Goal: Transaction & Acquisition: Purchase product/service

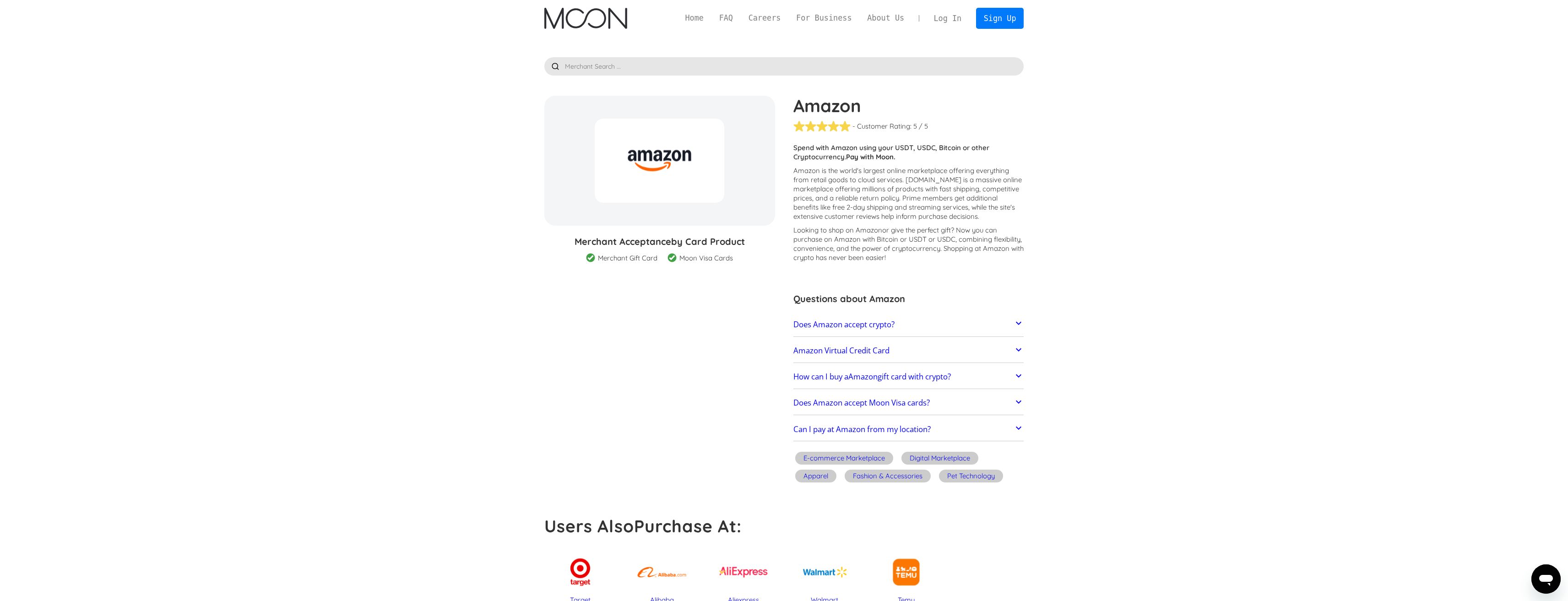
click at [934, 379] on h2 "How can I buy a Amazon gift card with crypto?" at bounding box center [872, 376] width 158 height 9
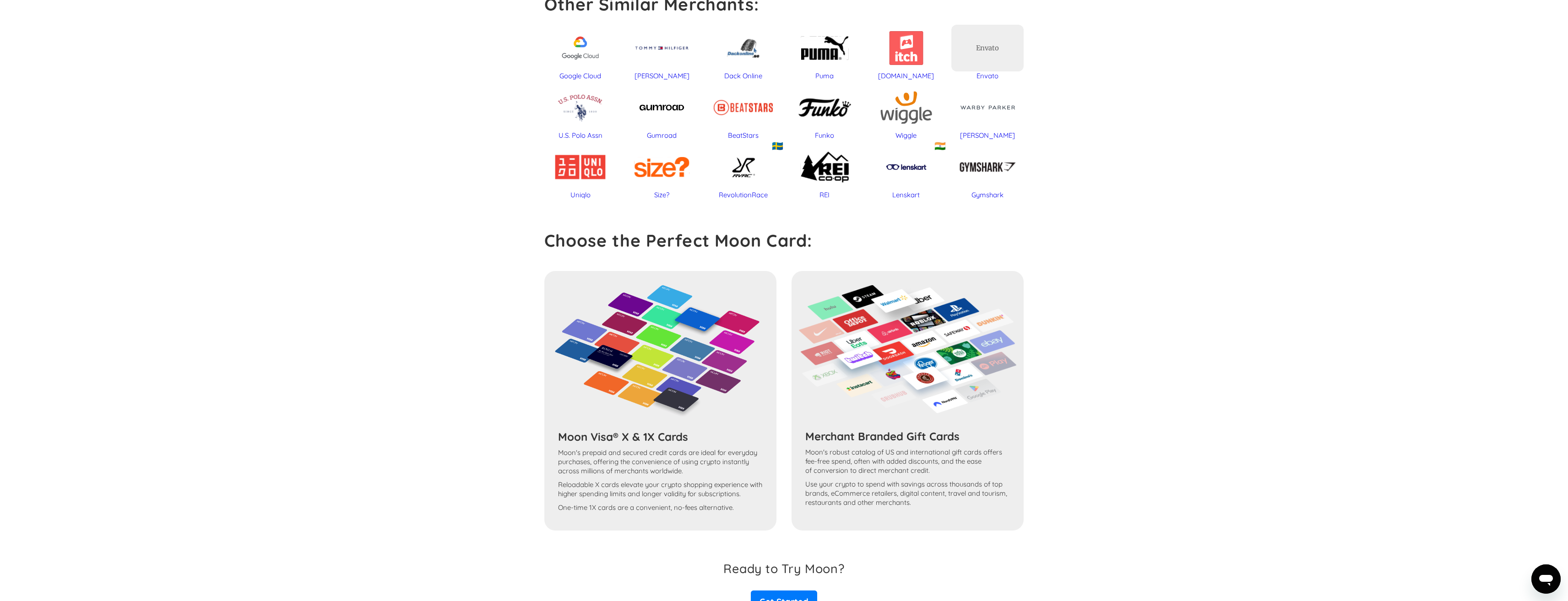
scroll to position [826, 0]
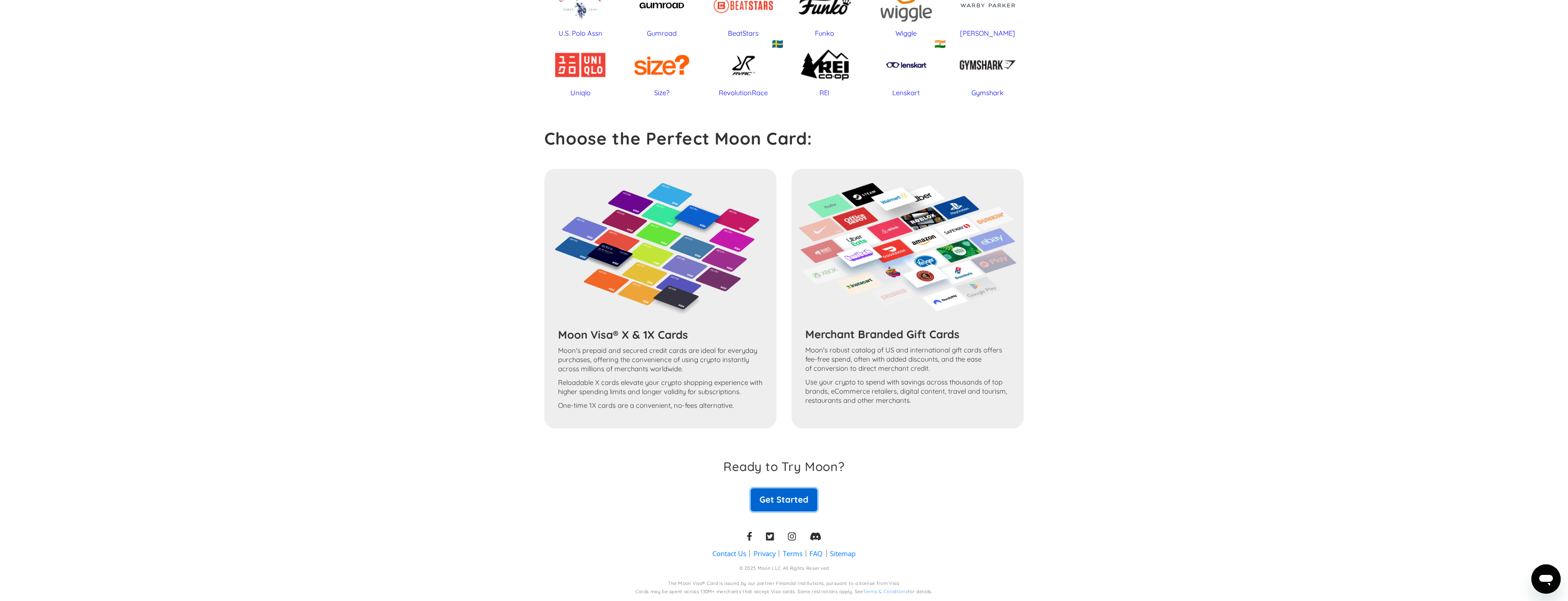
click at [785, 509] on link "Get Started" at bounding box center [783, 500] width 66 height 23
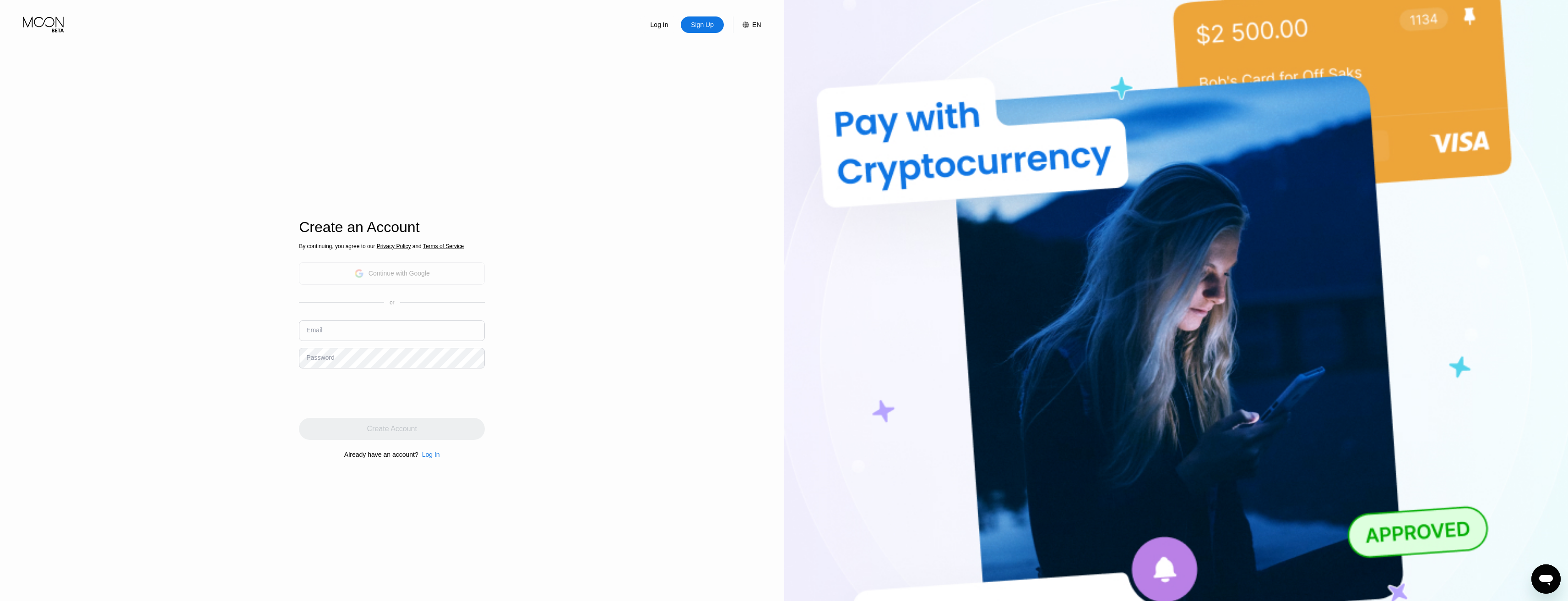
click at [413, 277] on div "Continue with Google" at bounding box center [399, 273] width 61 height 7
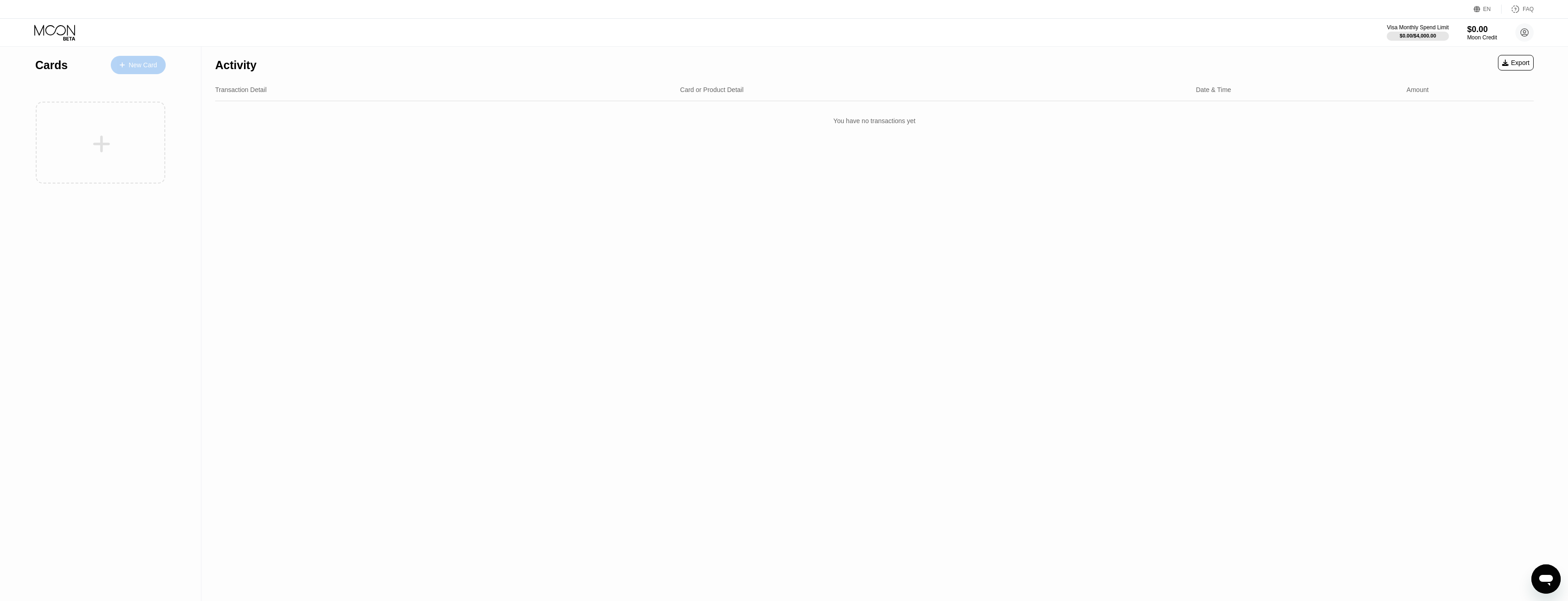
click at [131, 63] on div "New Card" at bounding box center [143, 65] width 29 height 7
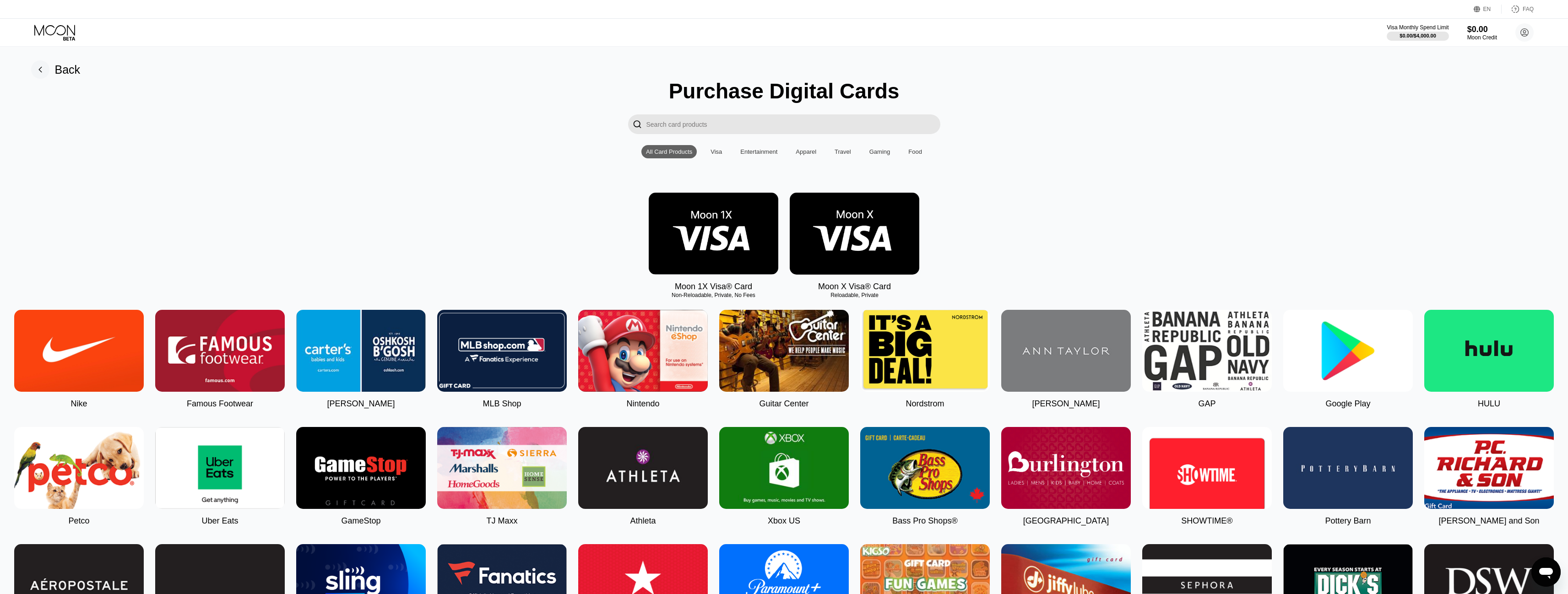
click at [713, 126] on input "Search card products" at bounding box center [794, 124] width 294 height 20
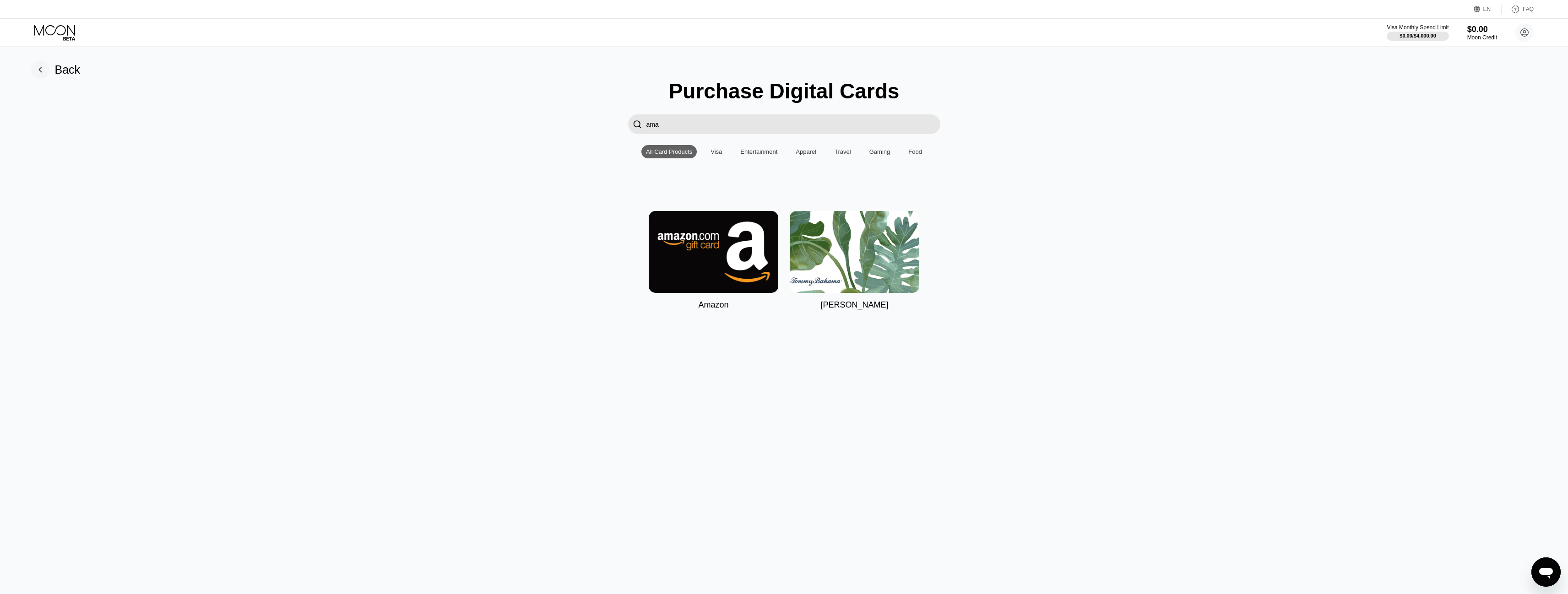
type input "ama"
click at [671, 239] on img at bounding box center [713, 251] width 130 height 82
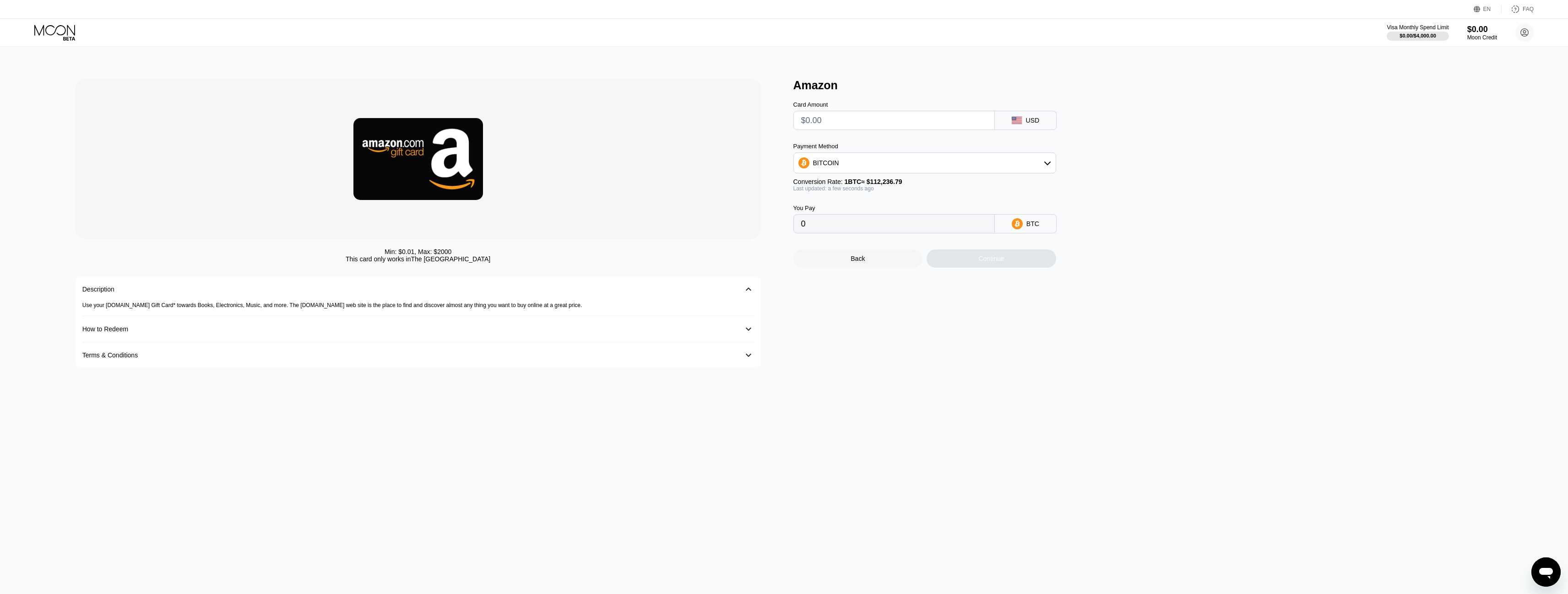
click at [849, 128] on input "text" at bounding box center [894, 120] width 186 height 18
type input "$1"
type input "0.00000891"
type input "$10"
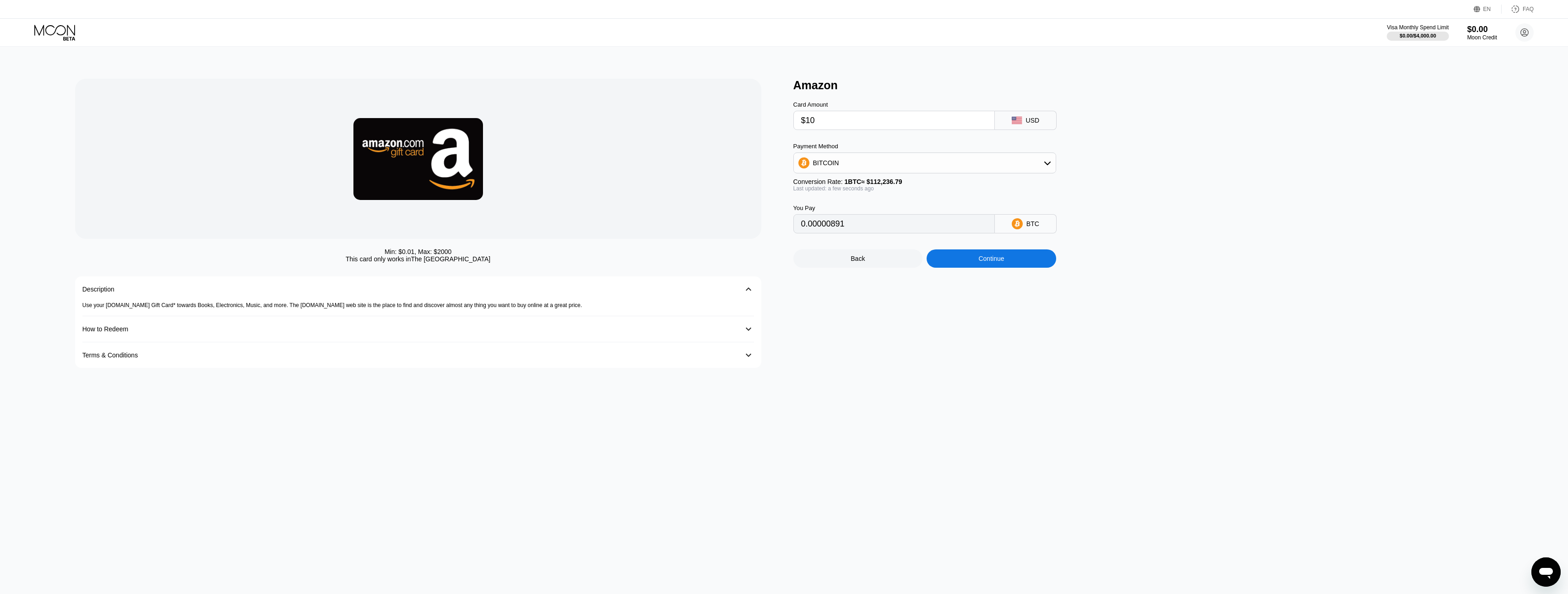
type input "0.00008910"
type input "$100"
type input "0.00089098"
type input "$100"
click at [1221, 143] on div "Amazon Card Amount $100 USD Payment Method BITCOIN Conversion Rate: 1 BTC ≈ $11…" at bounding box center [1148, 224] width 709 height 290
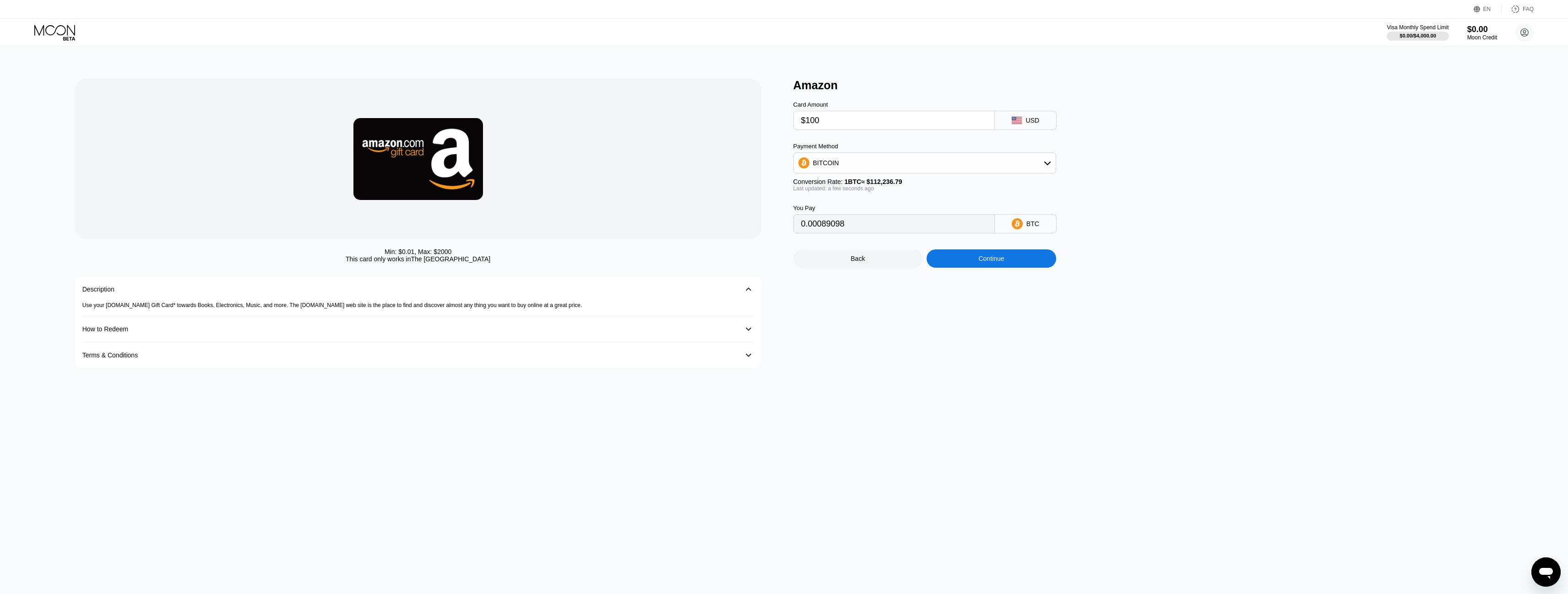
click at [969, 171] on div "BITCOIN" at bounding box center [925, 162] width 262 height 18
click at [842, 212] on span "USDT on TRON" at bounding box center [838, 208] width 46 height 7
type input "101.01"
click at [972, 262] on div "Continue" at bounding box center [991, 258] width 130 height 18
click at [57, 30] on icon at bounding box center [56, 33] width 43 height 16
